Goal: Information Seeking & Learning: Check status

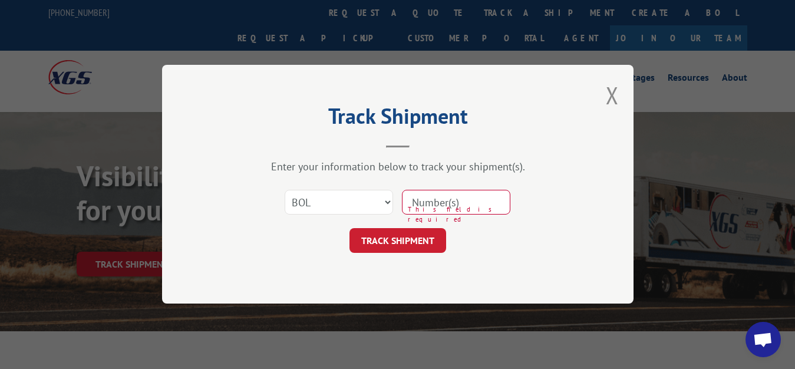
select select "bol"
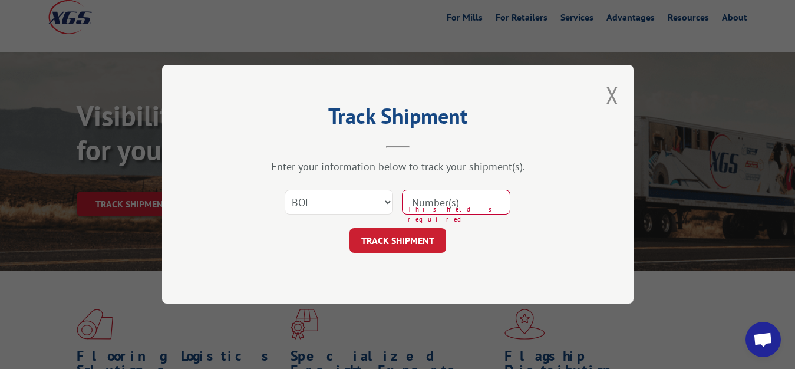
click at [467, 199] on input at bounding box center [456, 202] width 108 height 25
type input "7080061"
click button "TRACK SHIPMENT" at bounding box center [397, 241] width 97 height 25
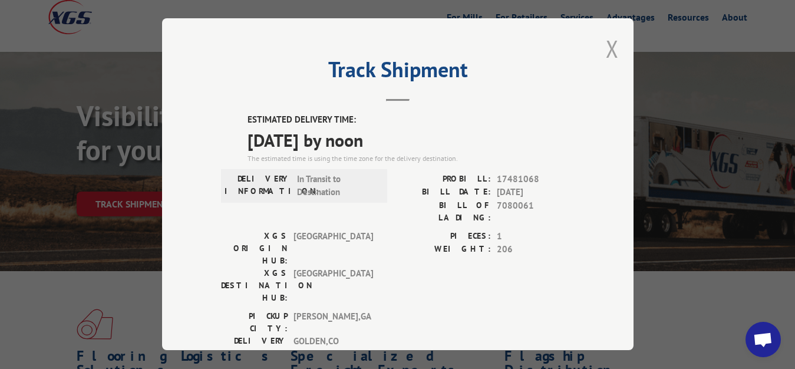
click at [606, 48] on button "Close modal" at bounding box center [612, 48] width 13 height 31
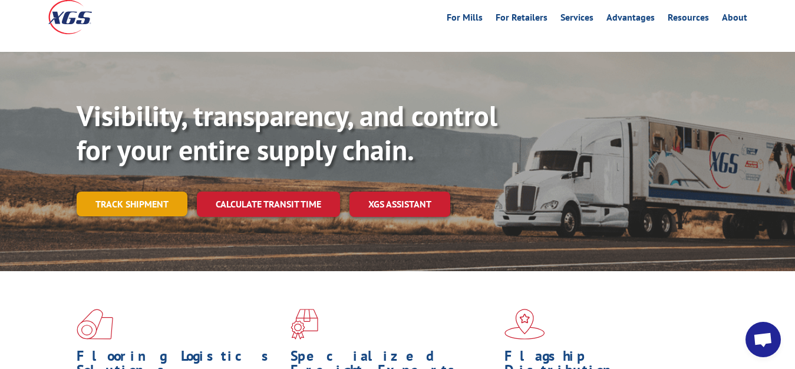
click at [151, 191] on link "Track shipment" at bounding box center [132, 203] width 111 height 25
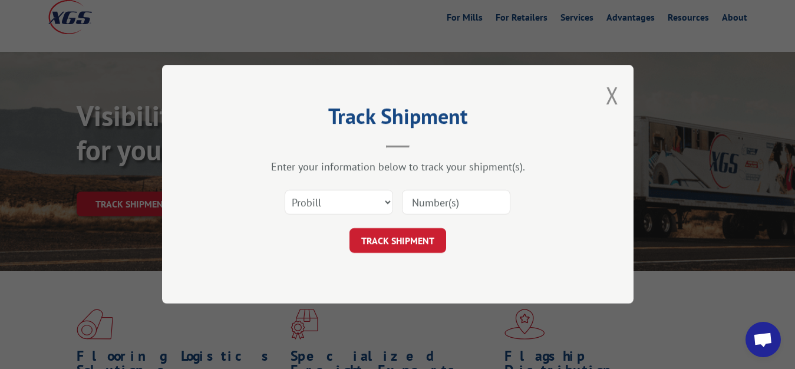
click at [316, 190] on div "Select category... Probill BOL PO" at bounding box center [338, 202] width 107 height 27
click at [284, 190] on select "Select category... Probill BOL PO" at bounding box center [338, 202] width 108 height 25
select select "bol"
click option "BOL" at bounding box center [0, 0] width 0 height 0
drag, startPoint x: 417, startPoint y: 206, endPoint x: 365, endPoint y: 72, distance: 142.9
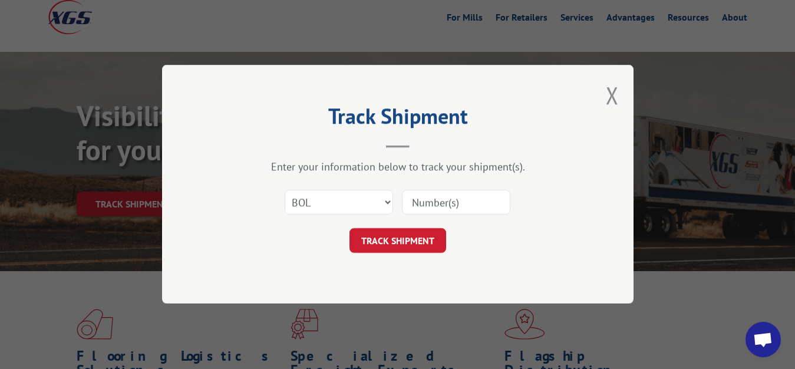
click at [417, 203] on input at bounding box center [456, 202] width 108 height 25
